Goal: Use online tool/utility: Utilize a website feature to perform a specific function

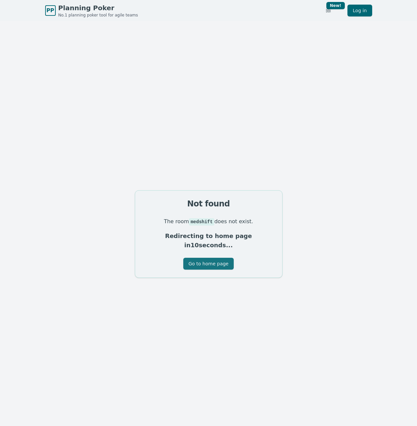
click at [204, 258] on button "Go to home page" at bounding box center [208, 264] width 50 height 12
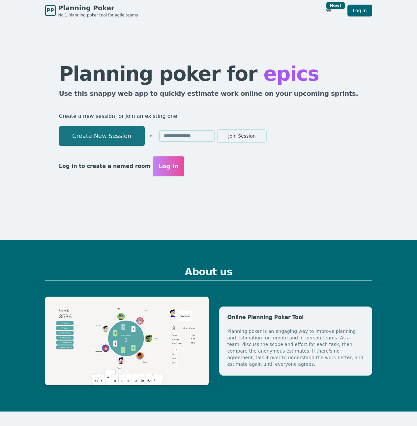
click at [143, 141] on button "Create New Session" at bounding box center [102, 136] width 86 height 20
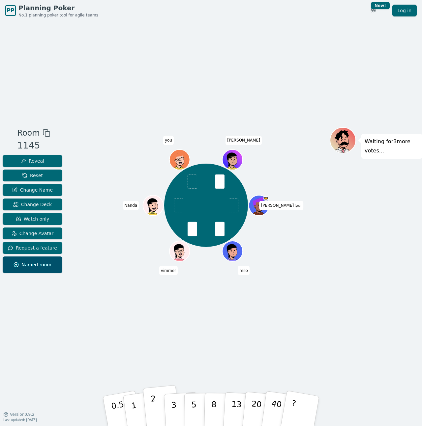
click at [153, 410] on p "2" at bounding box center [154, 412] width 9 height 36
click at [132, 409] on p "1" at bounding box center [135, 412] width 10 height 36
click at [153, 404] on p "2" at bounding box center [154, 412] width 9 height 36
click at [175, 403] on p "3" at bounding box center [174, 412] width 7 height 36
click at [178, 406] on button "3" at bounding box center [181, 411] width 36 height 51
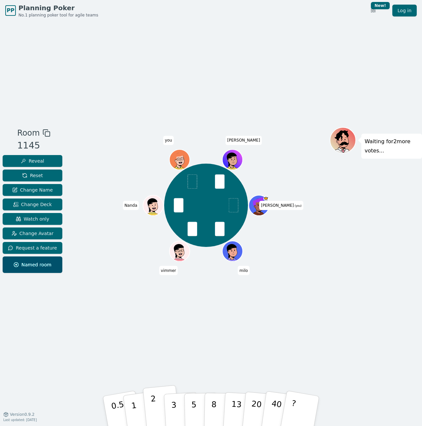
click at [155, 410] on p "2" at bounding box center [154, 412] width 9 height 36
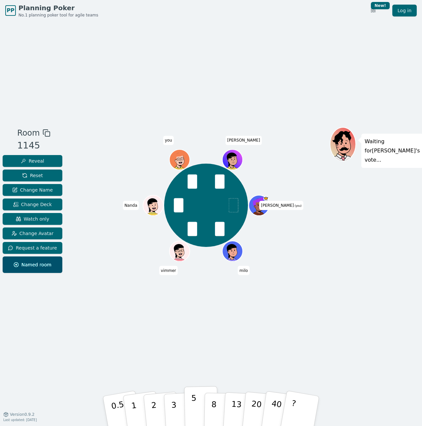
click at [194, 407] on p "5" at bounding box center [194, 412] width 6 height 36
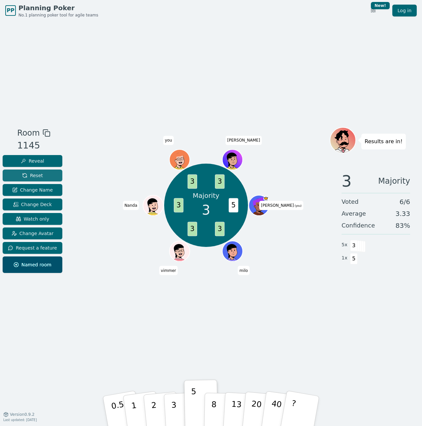
click at [38, 176] on span "Reset" at bounding box center [32, 175] width 21 height 7
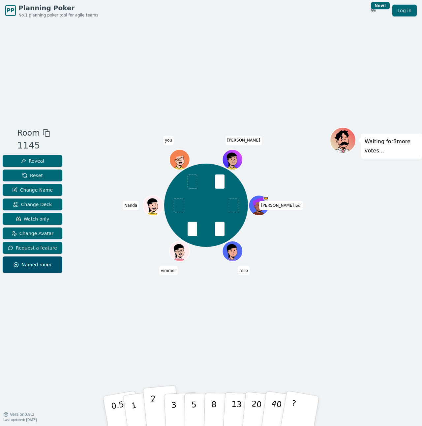
click at [158, 403] on button "2" at bounding box center [162, 411] width 38 height 52
click at [139, 410] on button "1" at bounding box center [141, 411] width 39 height 53
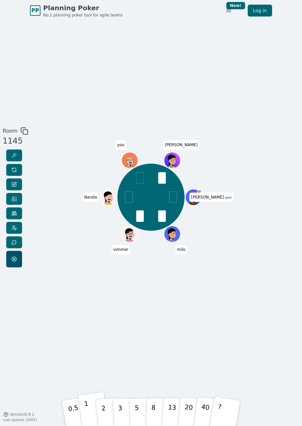
click at [85, 410] on p "1" at bounding box center [88, 413] width 8 height 29
click at [105, 413] on p "2" at bounding box center [104, 413] width 7 height 29
click at [124, 412] on button "3" at bounding box center [126, 413] width 29 height 41
click at [92, 415] on button "1" at bounding box center [94, 413] width 32 height 43
click at [93, 412] on button "1" at bounding box center [94, 413] width 32 height 43
